Goal: Information Seeking & Learning: Learn about a topic

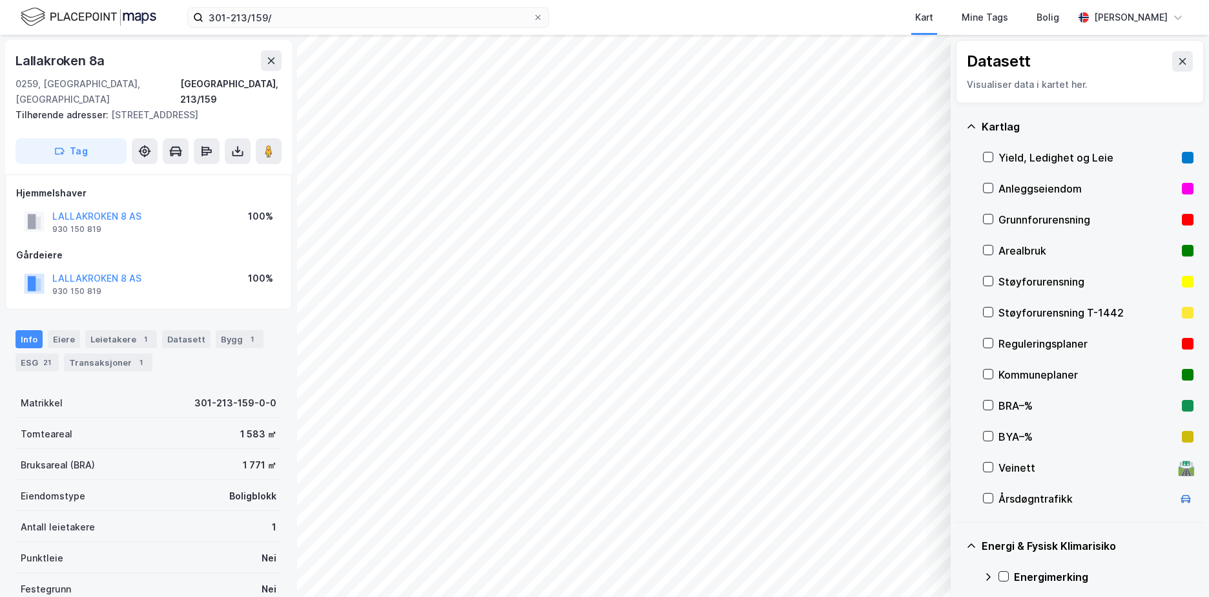
scroll to position [155, 0]
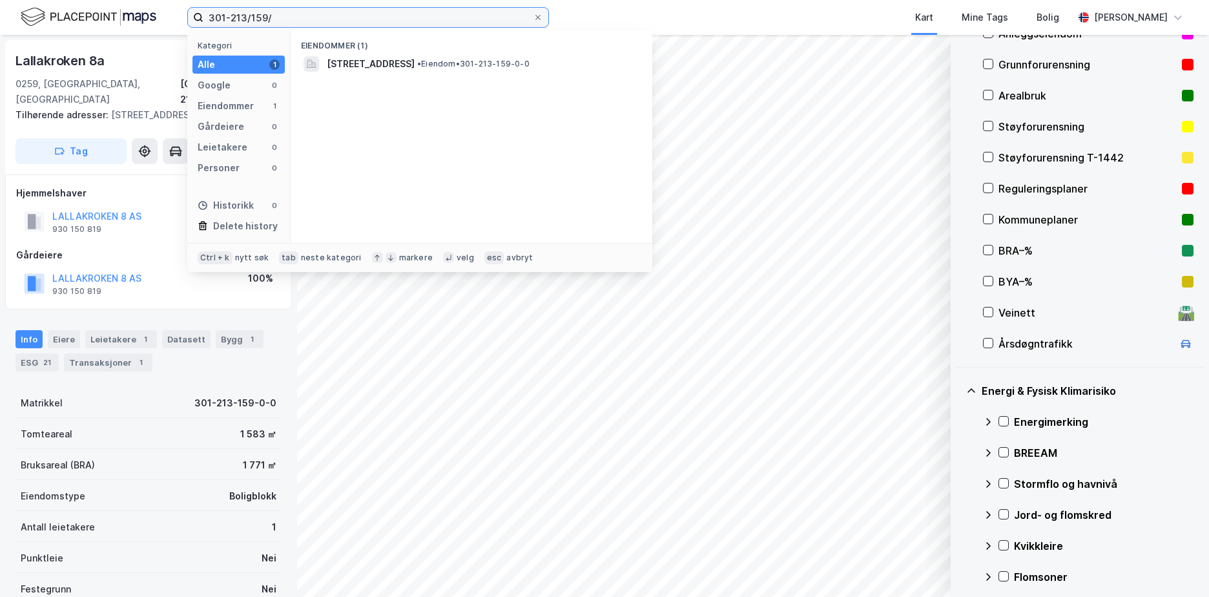
drag, startPoint x: 281, startPoint y: 17, endPoint x: 205, endPoint y: 13, distance: 76.3
click at [205, 13] on input "301-213/159/" at bounding box center [367, 17] width 329 height 19
paste input "4627-19/331"
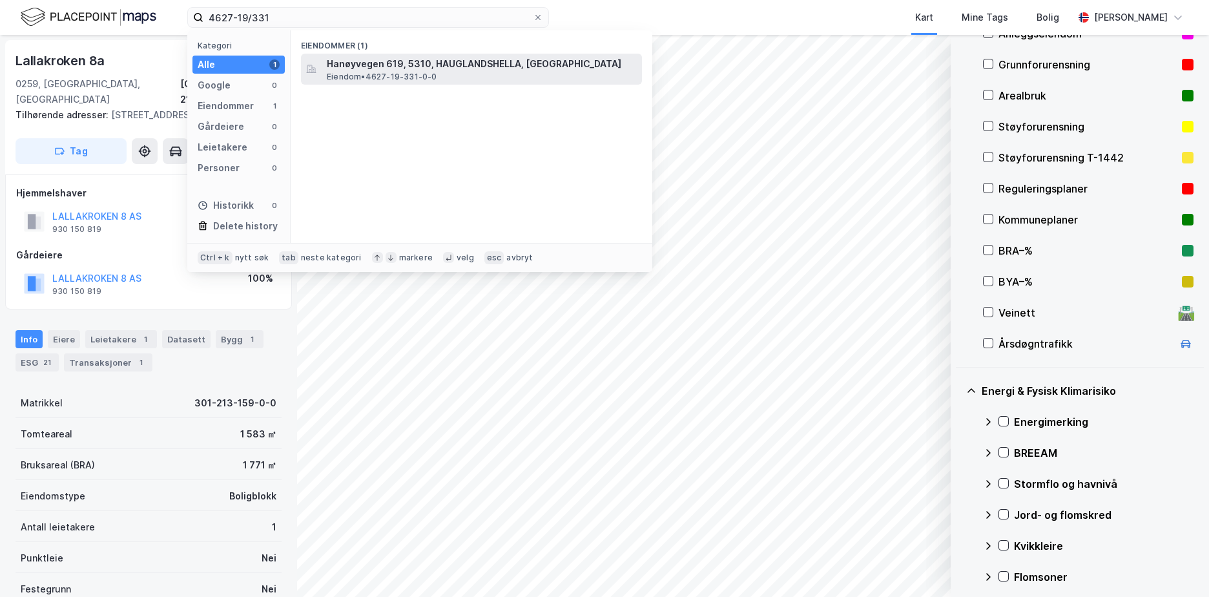
click at [475, 67] on span "Hanøyvegen 619, 5310, HAUGLANDSHELLA, [GEOGRAPHIC_DATA]" at bounding box center [482, 63] width 310 height 15
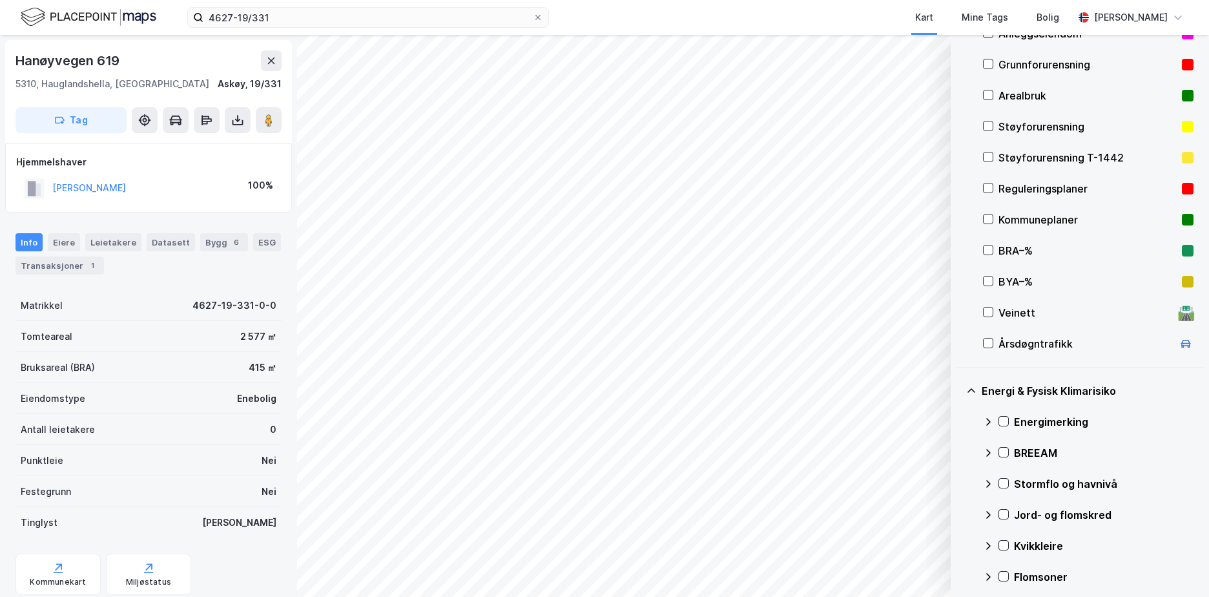
click at [1036, 64] on div "Grunnforurensning" at bounding box center [1087, 64] width 178 height 15
click at [1003, 418] on icon at bounding box center [1003, 420] width 9 height 9
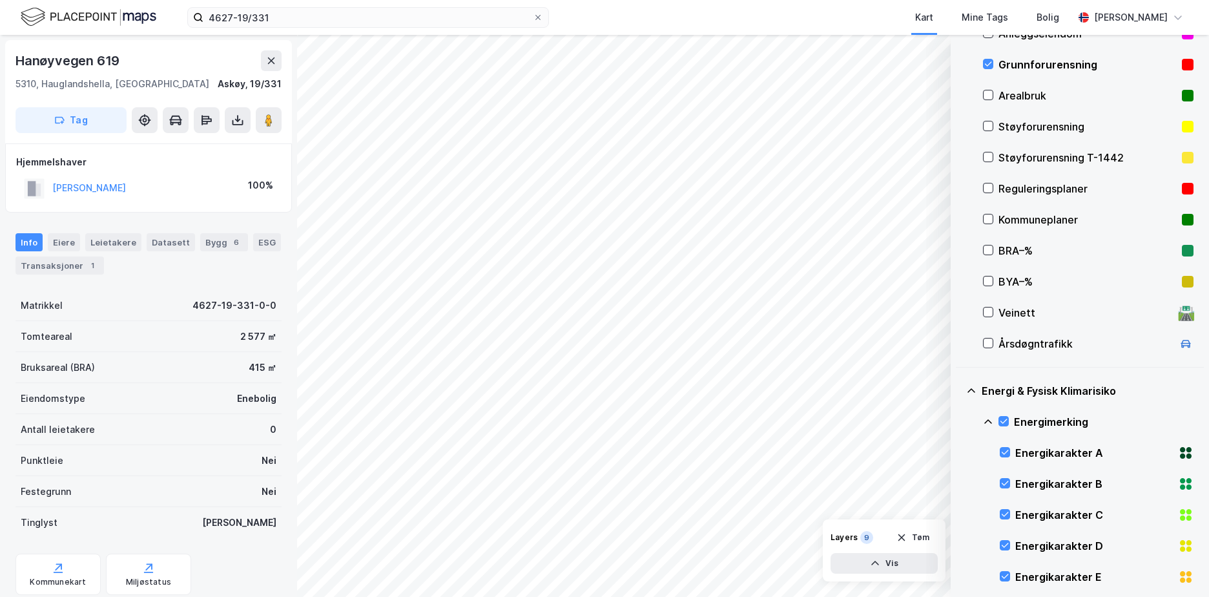
click at [985, 417] on icon at bounding box center [988, 421] width 10 height 10
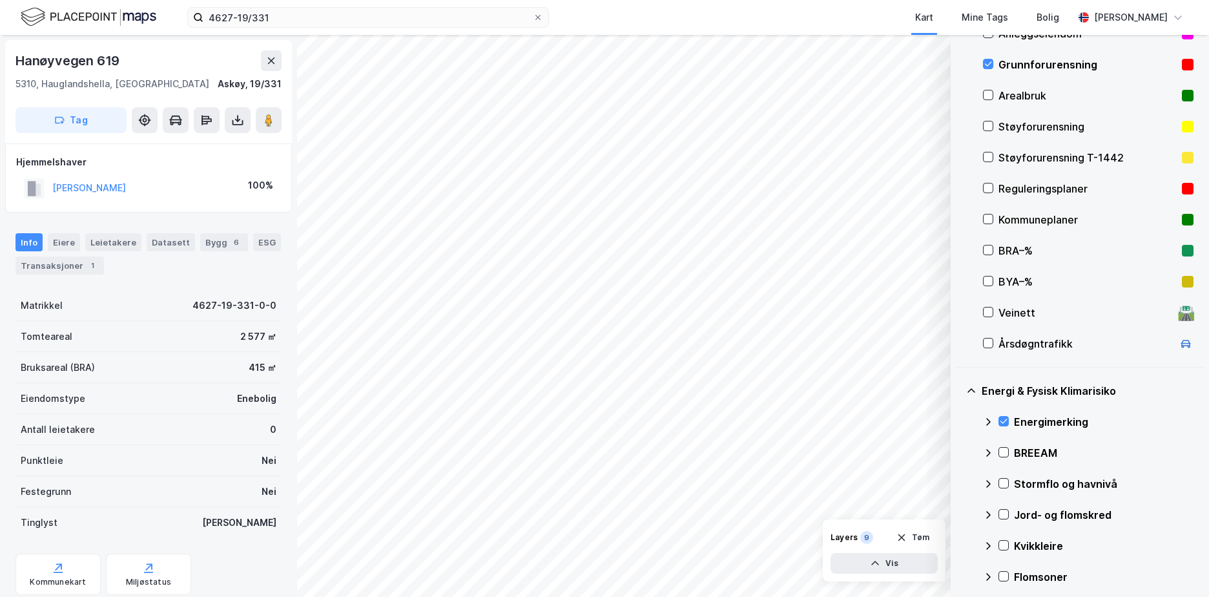
scroll to position [305, 0]
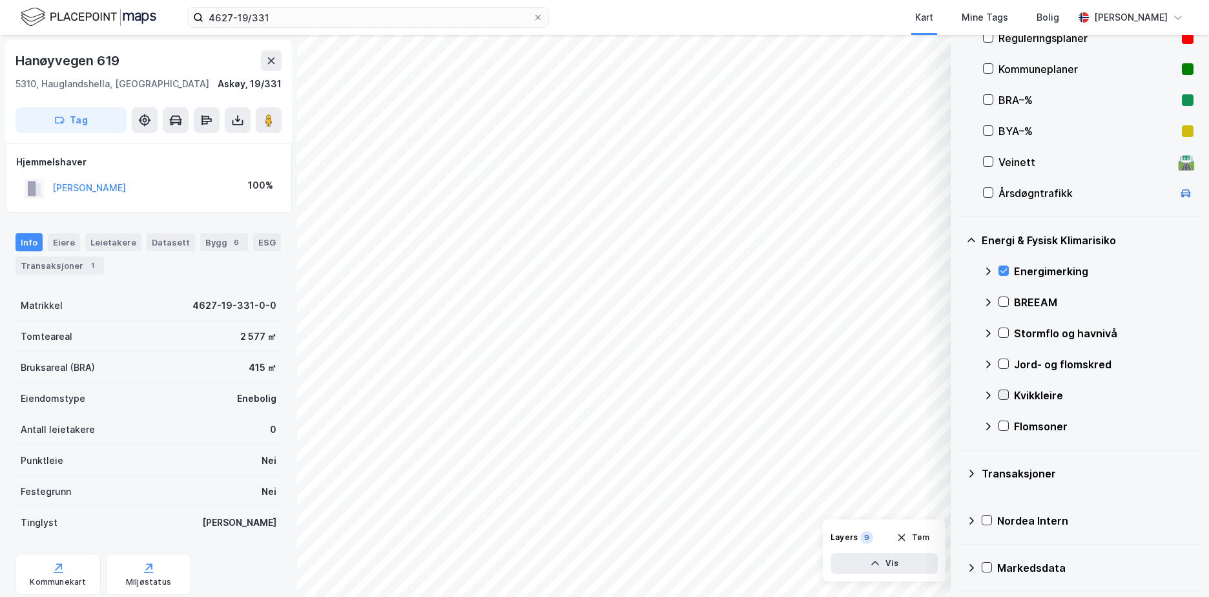
click at [1005, 391] on icon at bounding box center [1003, 394] width 9 height 9
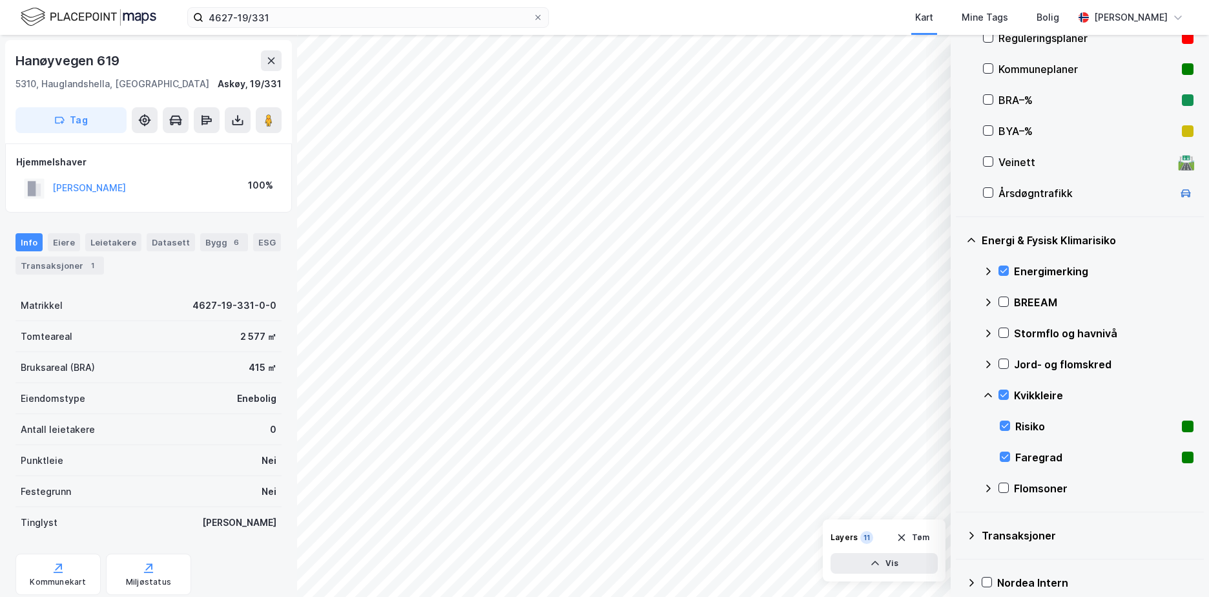
click at [988, 394] on icon at bounding box center [988, 395] width 10 height 10
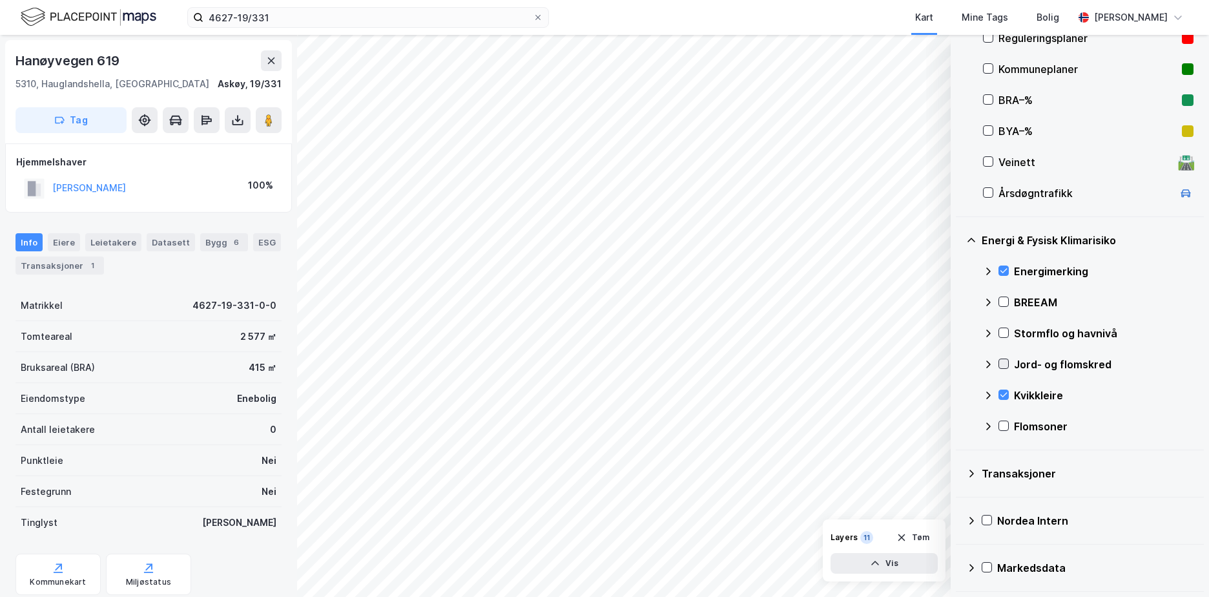
click at [1002, 360] on icon at bounding box center [1003, 363] width 9 height 9
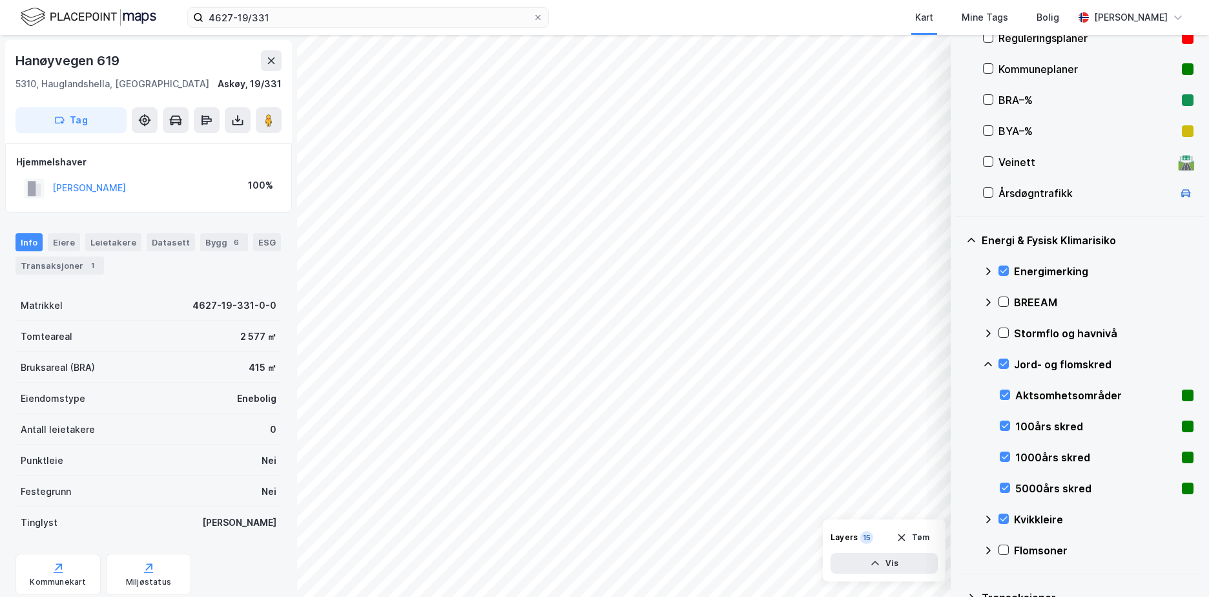
click at [990, 360] on icon at bounding box center [988, 364] width 10 height 10
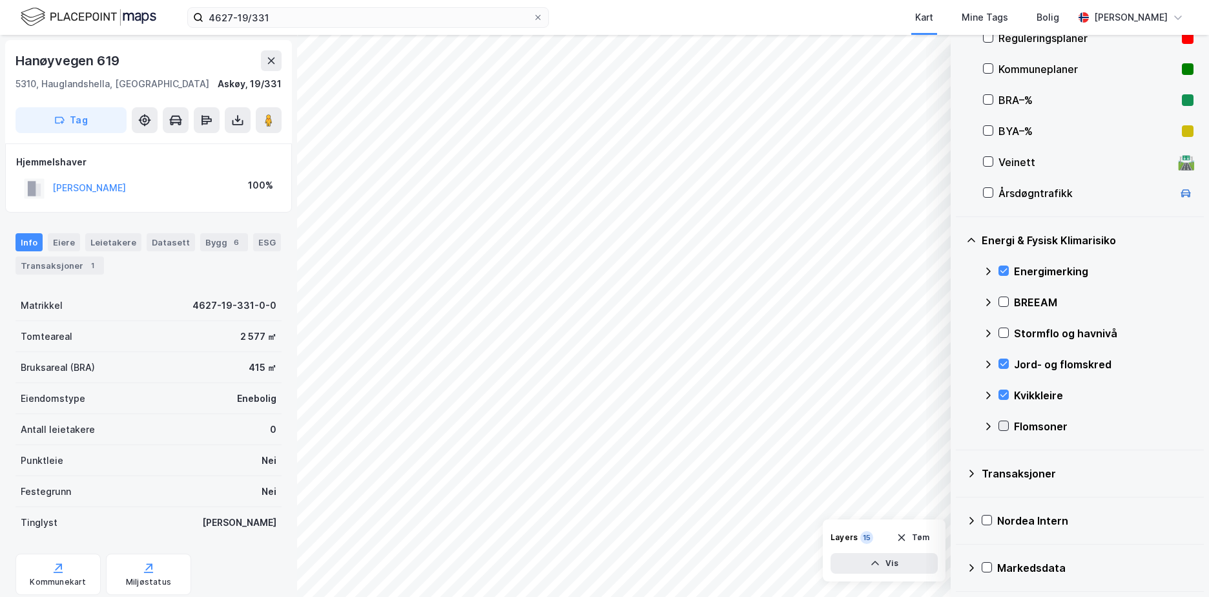
click at [1006, 423] on icon at bounding box center [1003, 425] width 9 height 9
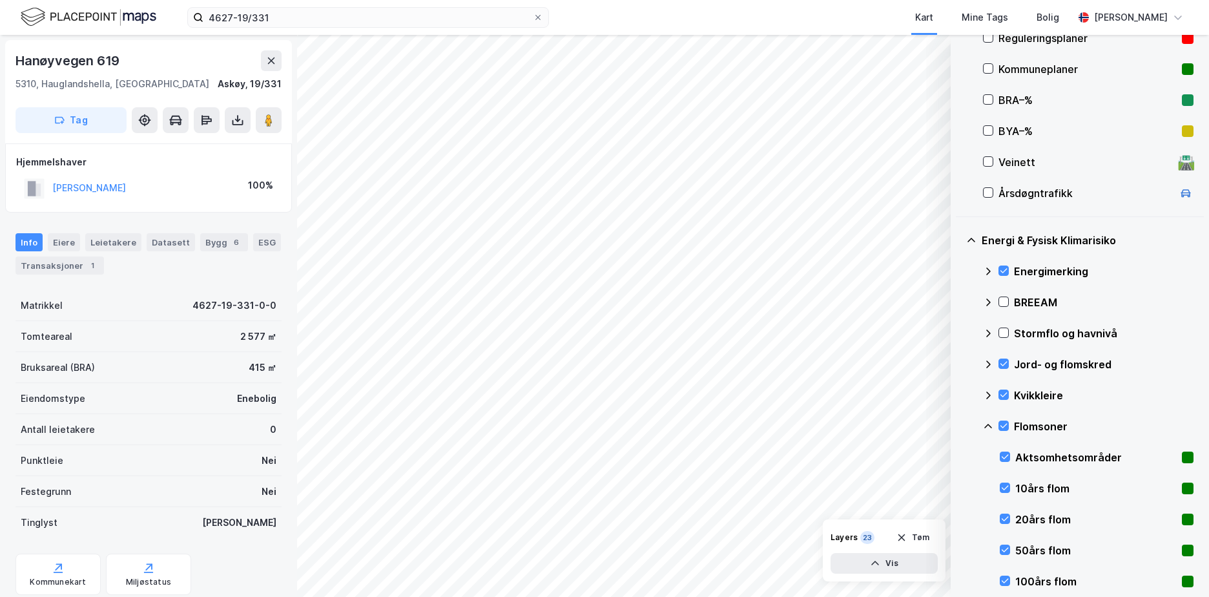
click at [990, 424] on icon at bounding box center [988, 426] width 10 height 10
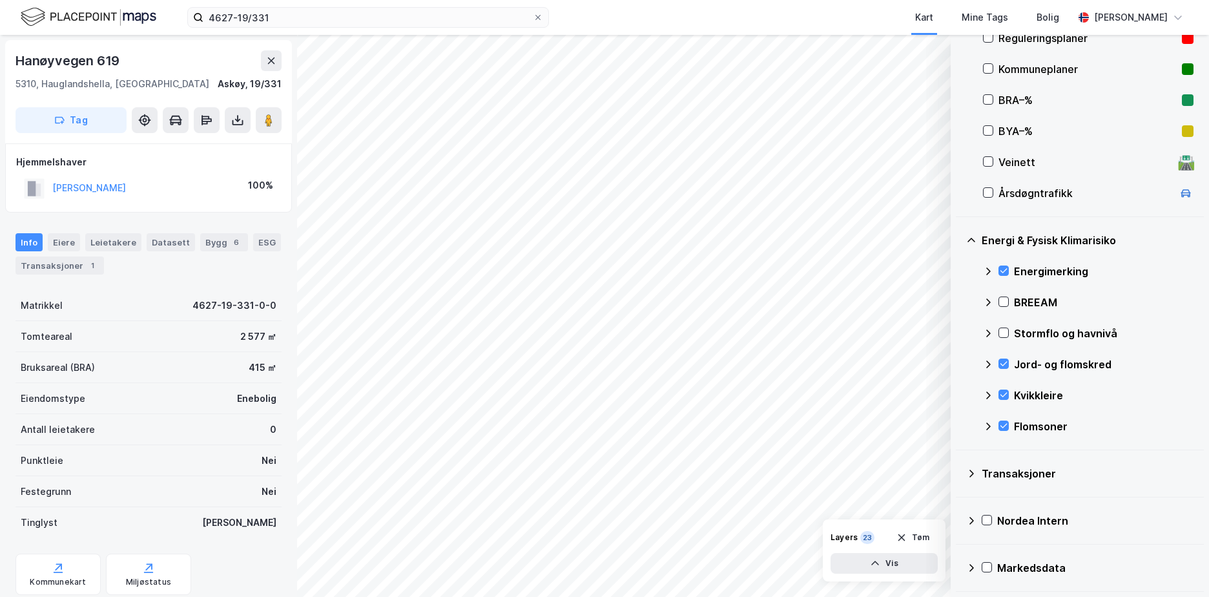
click at [988, 332] on icon at bounding box center [988, 333] width 10 height 10
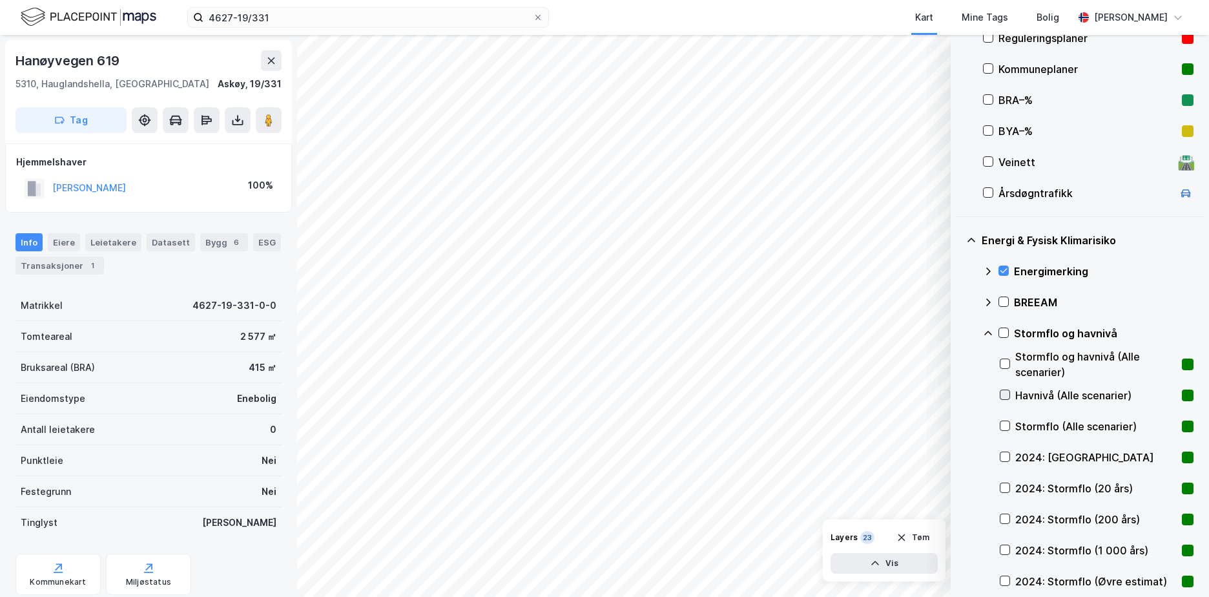
click at [1004, 394] on icon at bounding box center [1004, 394] width 9 height 9
click at [1002, 357] on div "Stormflo og havnivå (Alle scenarier)" at bounding box center [1096, 364] width 194 height 31
click at [1002, 363] on icon at bounding box center [1004, 364] width 7 height 5
click at [1001, 423] on icon at bounding box center [1004, 425] width 9 height 9
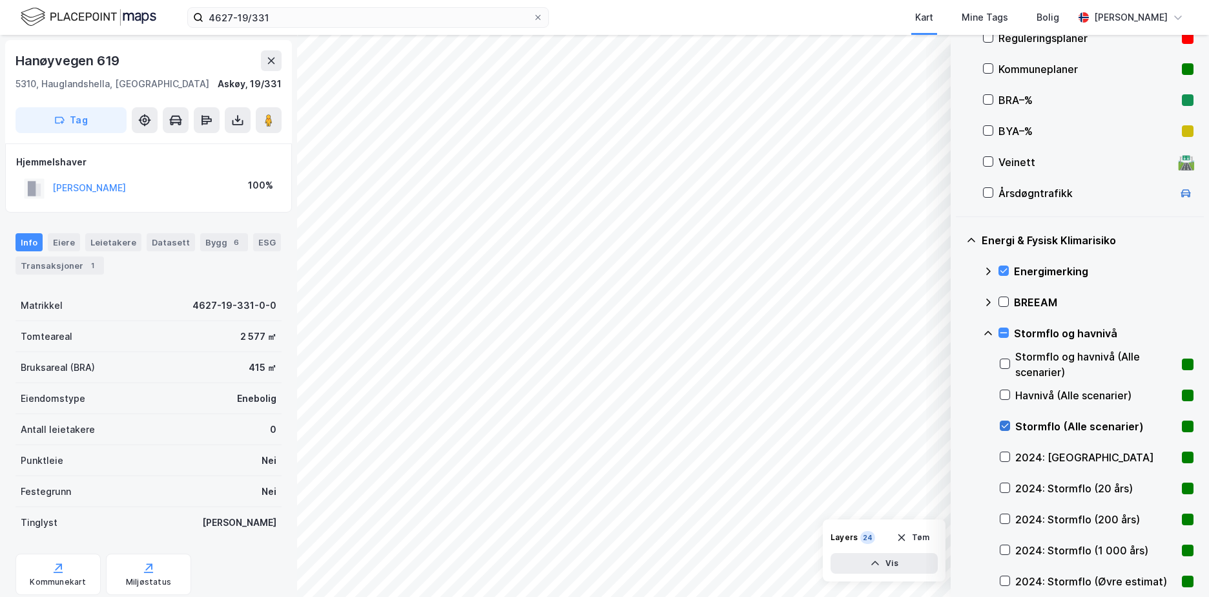
click at [1001, 423] on icon at bounding box center [1004, 425] width 9 height 9
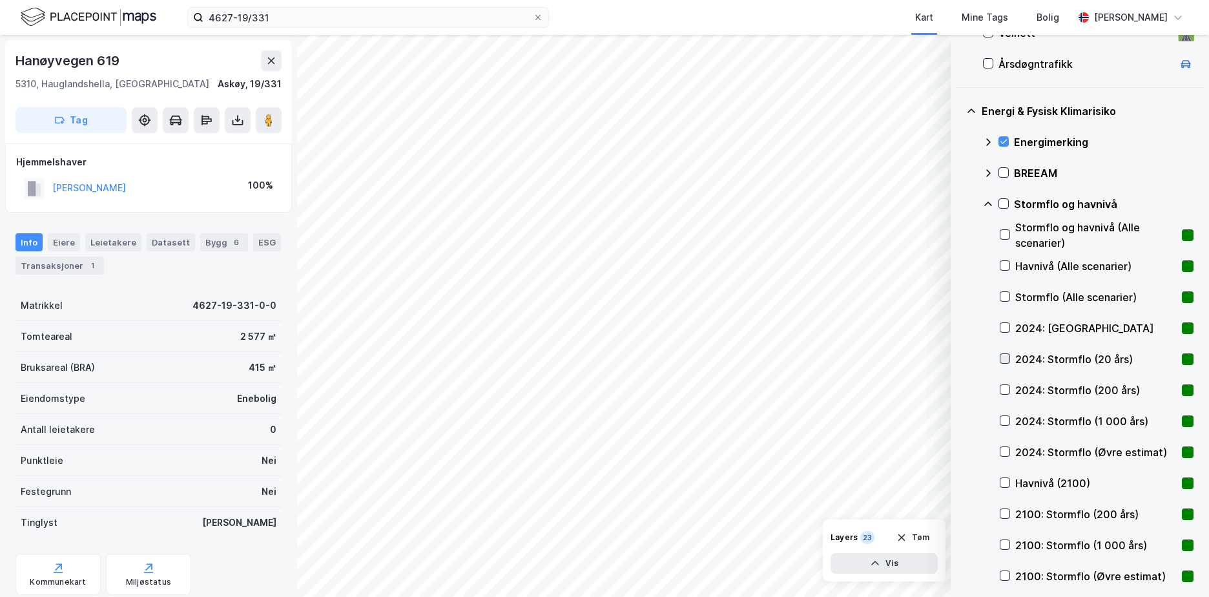
click at [1003, 355] on icon at bounding box center [1004, 358] width 9 height 9
click at [1004, 203] on icon at bounding box center [1003, 203] width 7 height 1
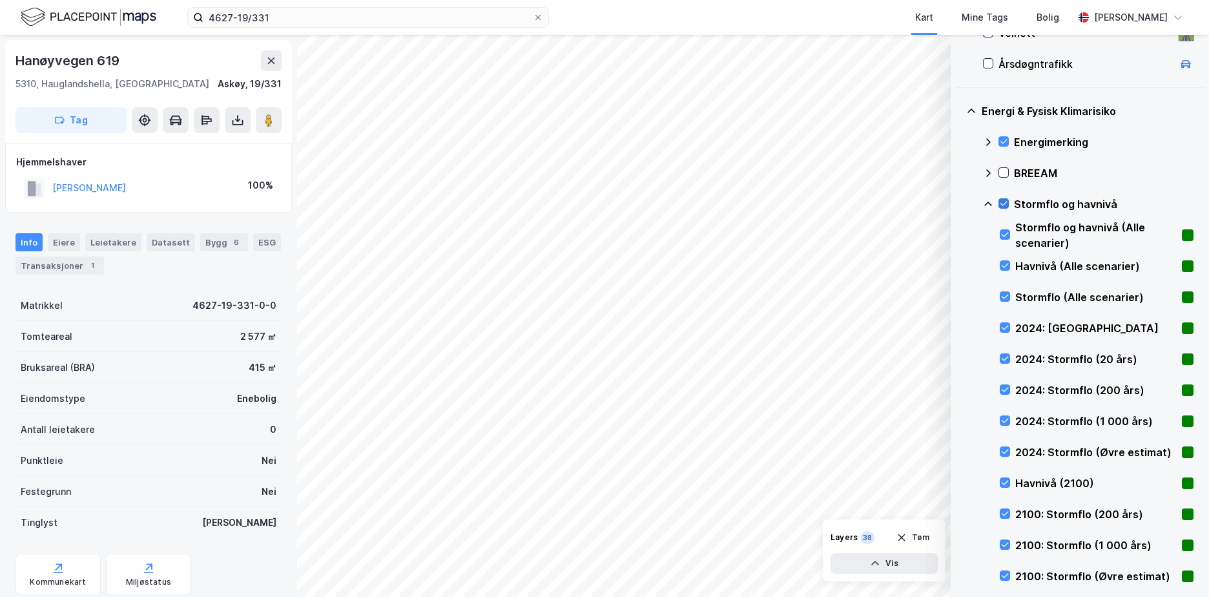
click at [988, 199] on icon at bounding box center [988, 204] width 10 height 10
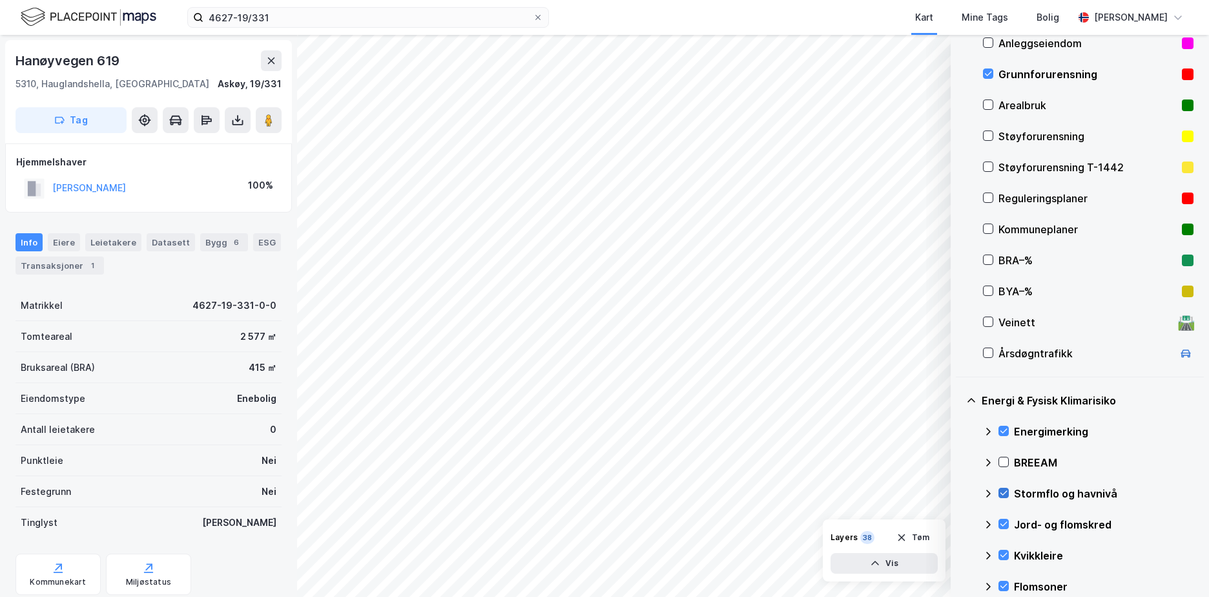
scroll to position [150, 0]
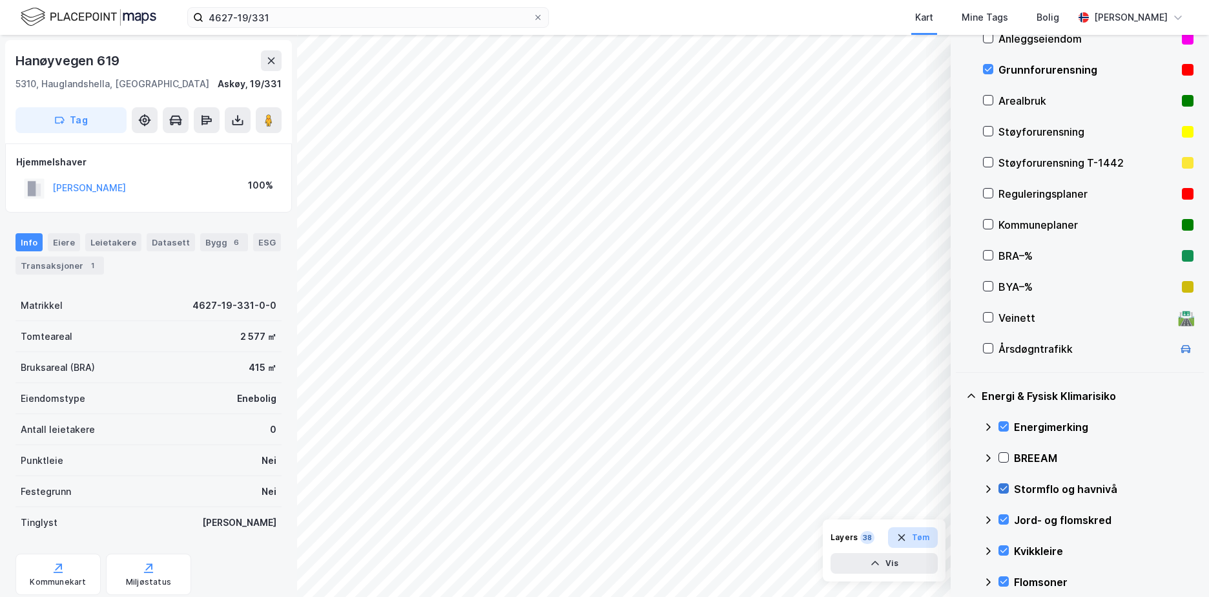
click at [917, 539] on button "Tøm" at bounding box center [913, 537] width 50 height 21
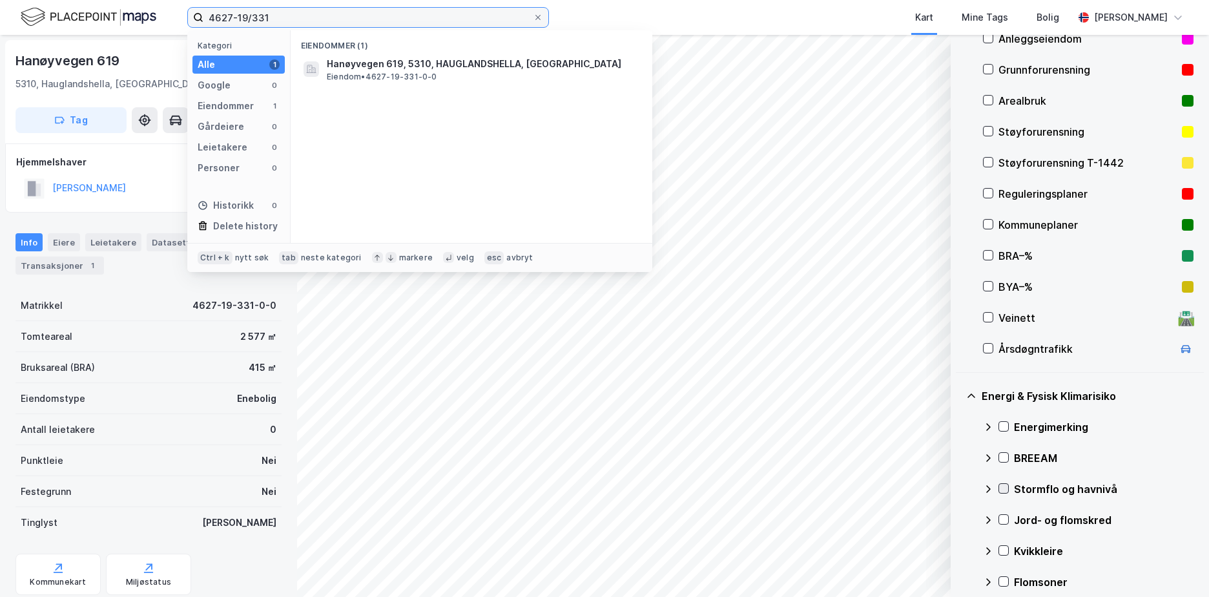
drag, startPoint x: 281, startPoint y: 20, endPoint x: 203, endPoint y: 12, distance: 78.5
click at [203, 12] on label "4627-19/331" at bounding box center [368, 17] width 362 height 21
paste input "301-225/52/"
type input "301-225/52/"
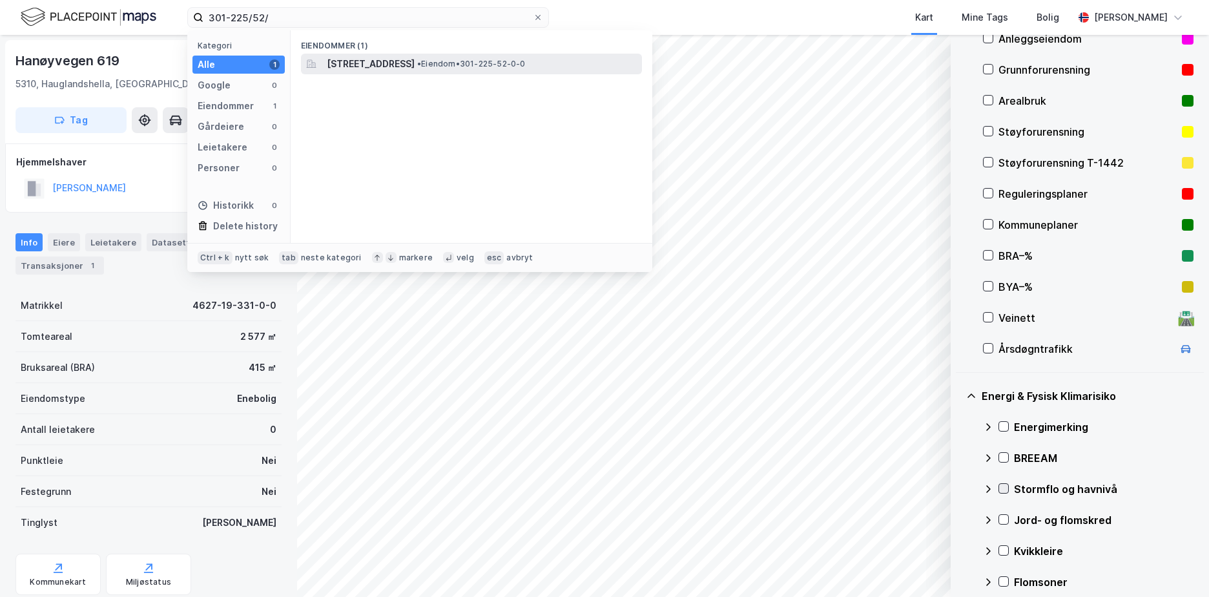
click at [414, 57] on span "[STREET_ADDRESS]" at bounding box center [371, 63] width 88 height 15
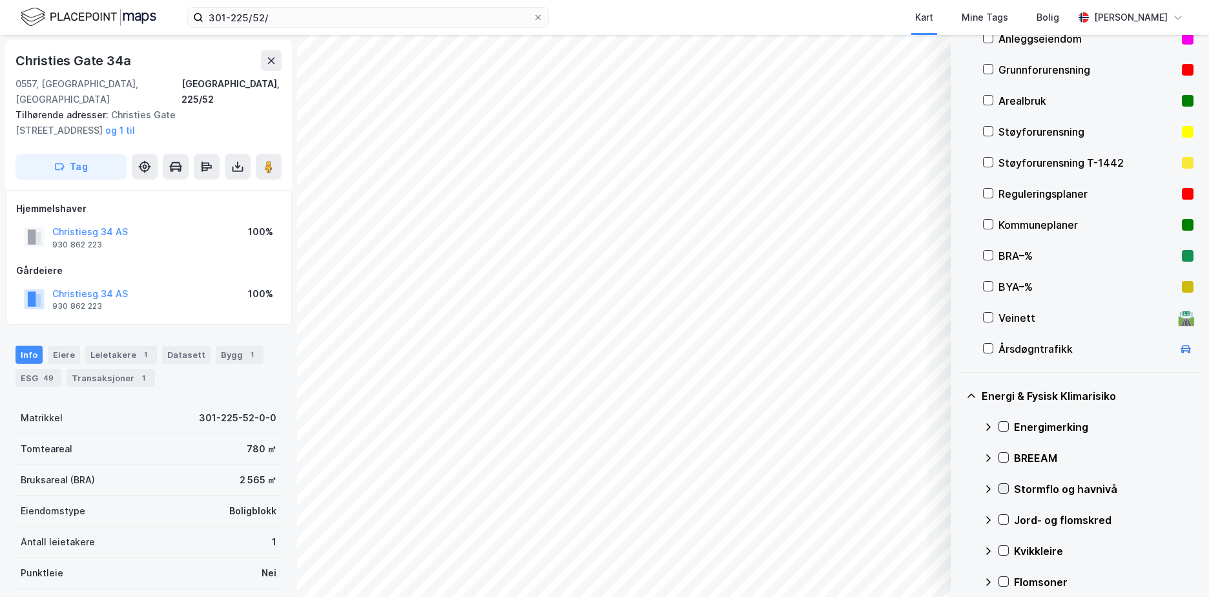
click at [1026, 66] on div "Grunnforurensning" at bounding box center [1087, 69] width 178 height 15
click at [1007, 549] on icon at bounding box center [1003, 550] width 7 height 5
click at [988, 549] on icon at bounding box center [988, 550] width 8 height 5
click at [1005, 519] on icon at bounding box center [1003, 519] width 7 height 5
click at [988, 517] on icon at bounding box center [988, 520] width 10 height 10
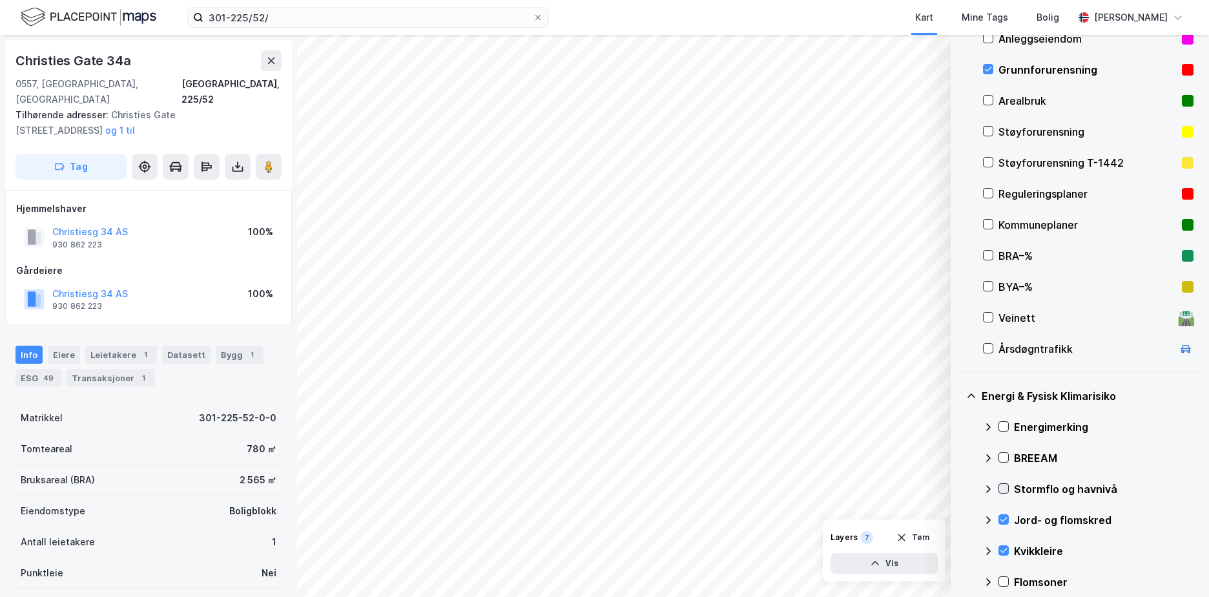
click at [1006, 487] on icon at bounding box center [1003, 488] width 7 height 5
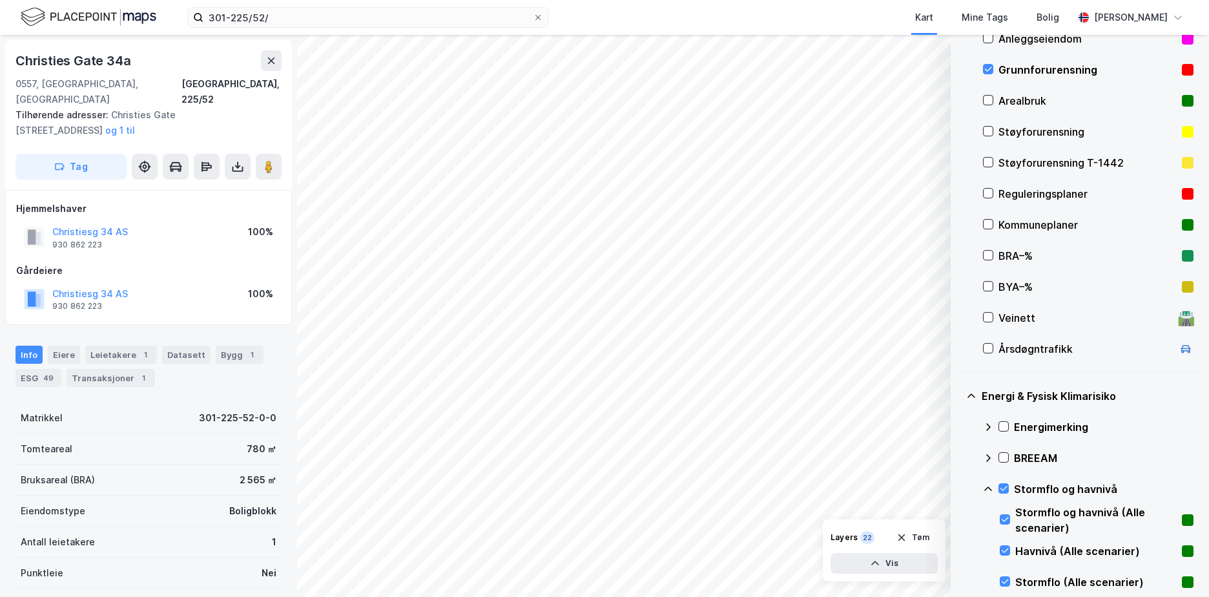
click at [986, 486] on icon at bounding box center [988, 489] width 10 height 10
click at [1006, 424] on icon at bounding box center [1003, 426] width 9 height 9
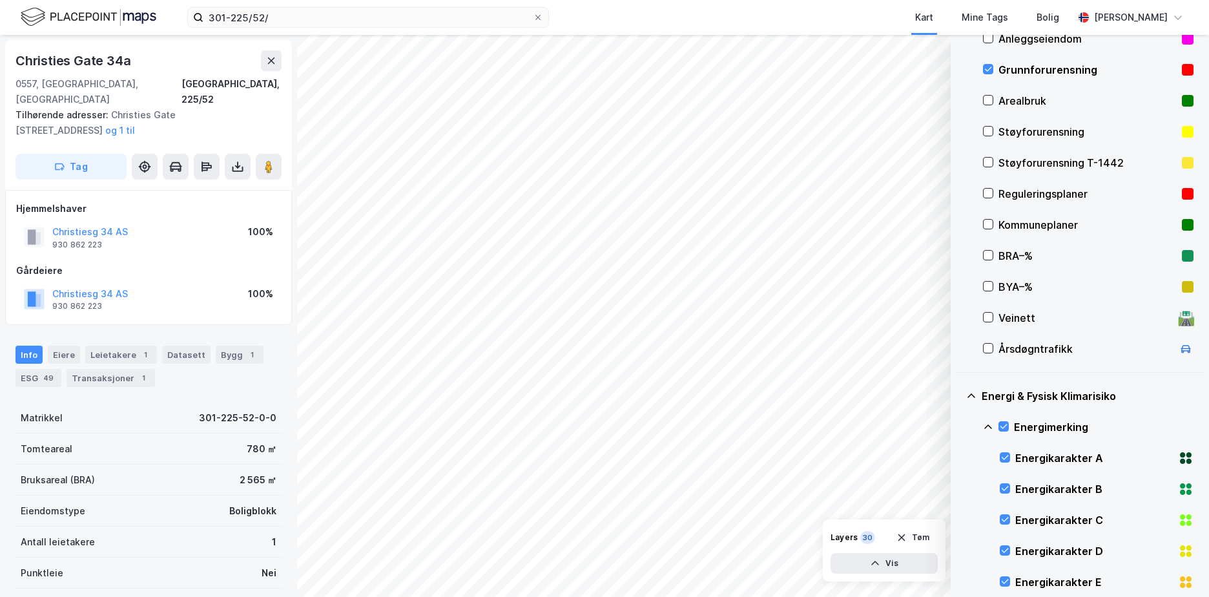
click at [988, 422] on icon at bounding box center [988, 427] width 10 height 10
click at [1006, 579] on icon at bounding box center [1003, 581] width 9 height 9
click at [985, 577] on icon at bounding box center [988, 582] width 10 height 10
click at [917, 536] on button "Tøm" at bounding box center [913, 537] width 50 height 21
